Goal: Information Seeking & Learning: Learn about a topic

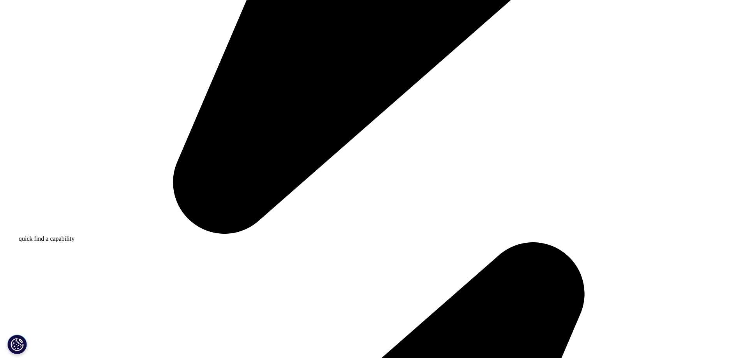
scroll to position [749, 0]
